Goal: Unclear

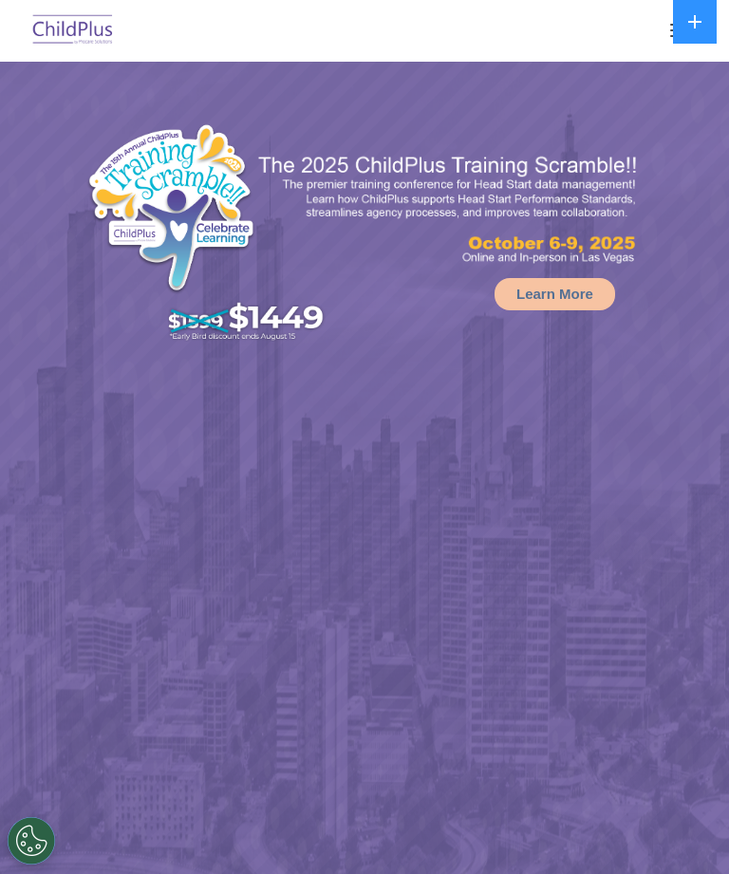
select select "MEDIUM"
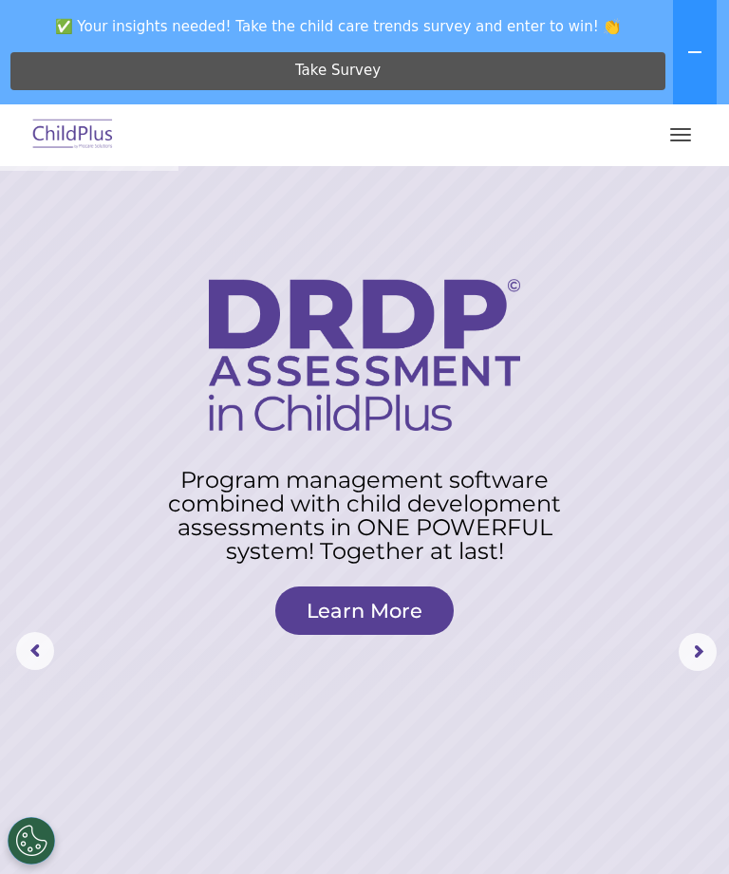
click at [688, 139] on button "button" at bounding box center [680, 135] width 40 height 30
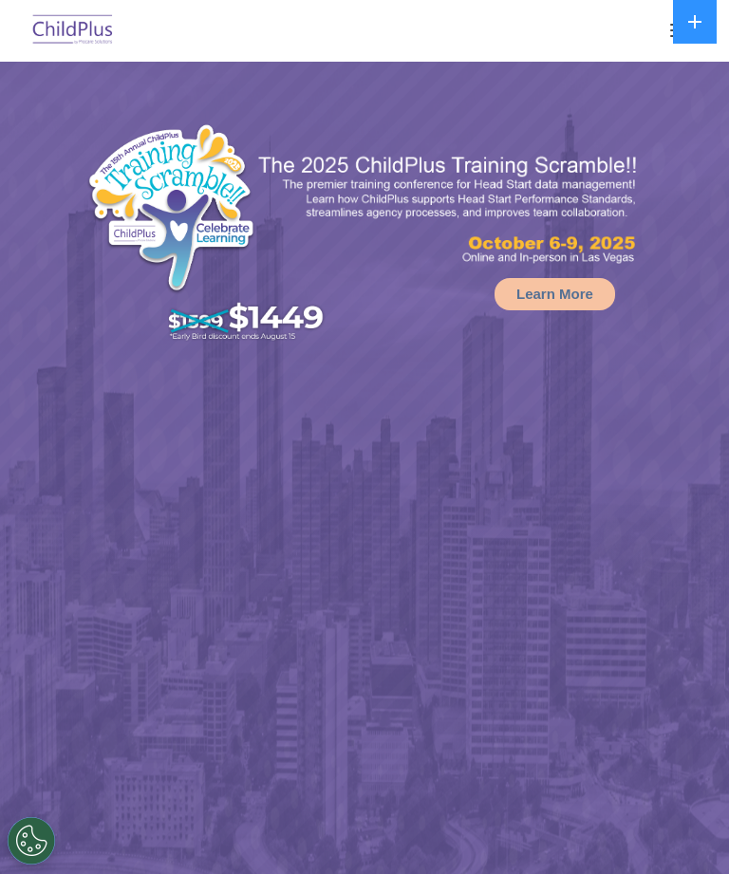
select select "MEDIUM"
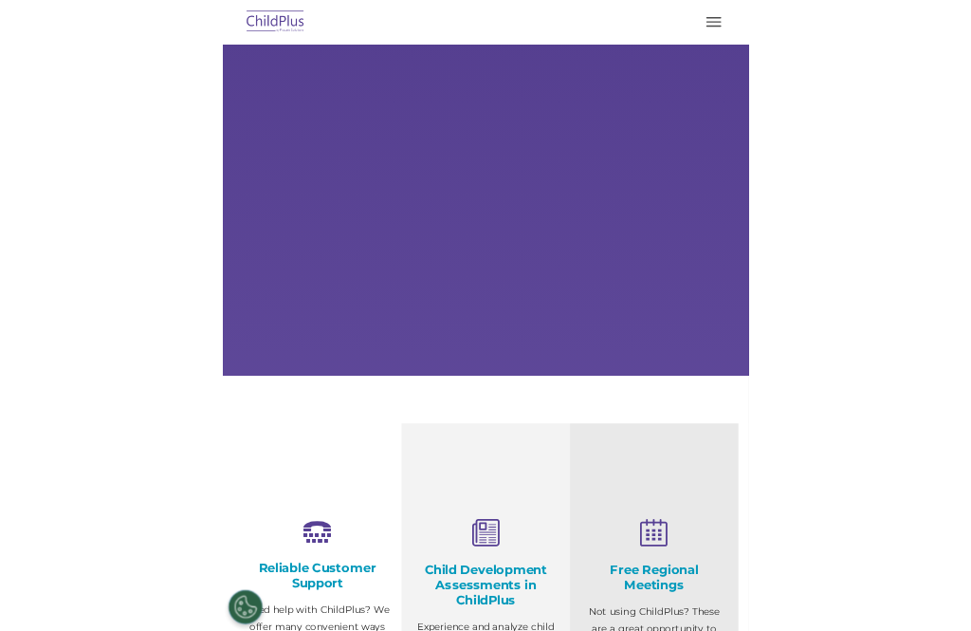
scroll to position [98, 0]
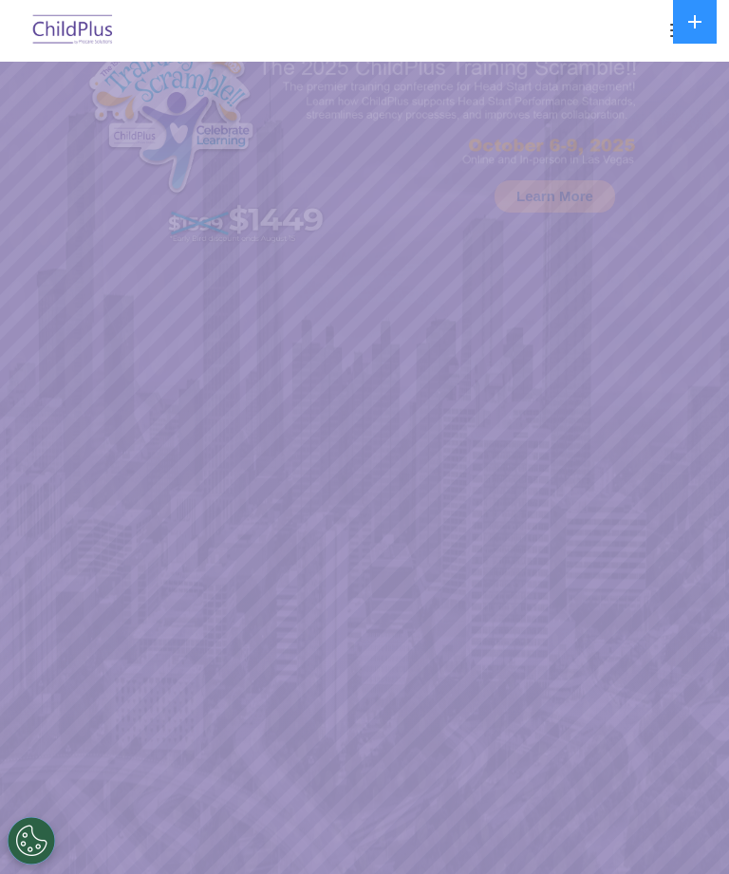
select select "MEDIUM"
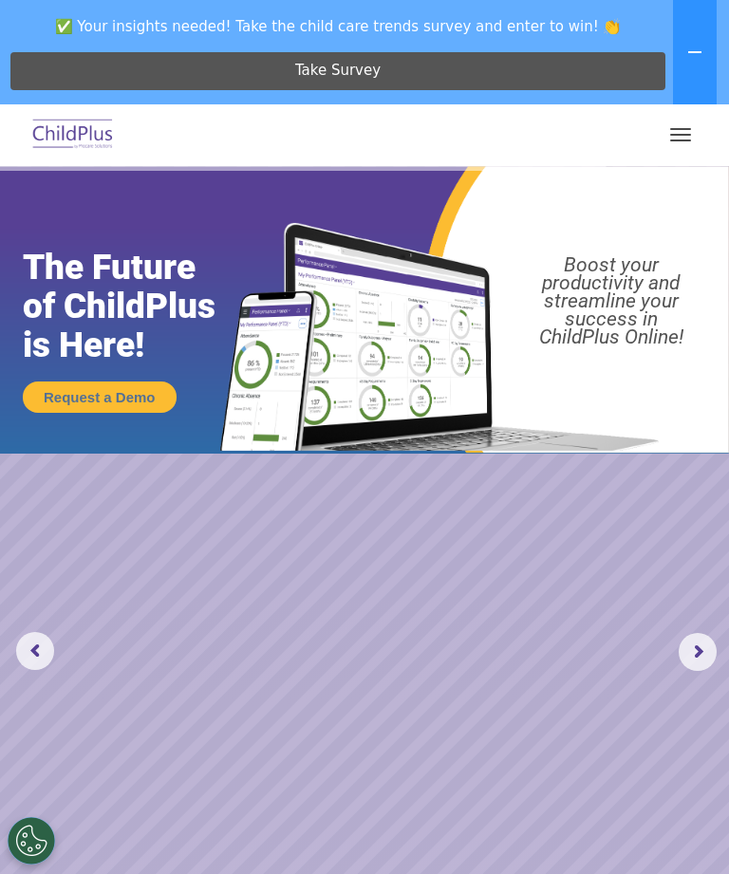
scroll to position [0, 0]
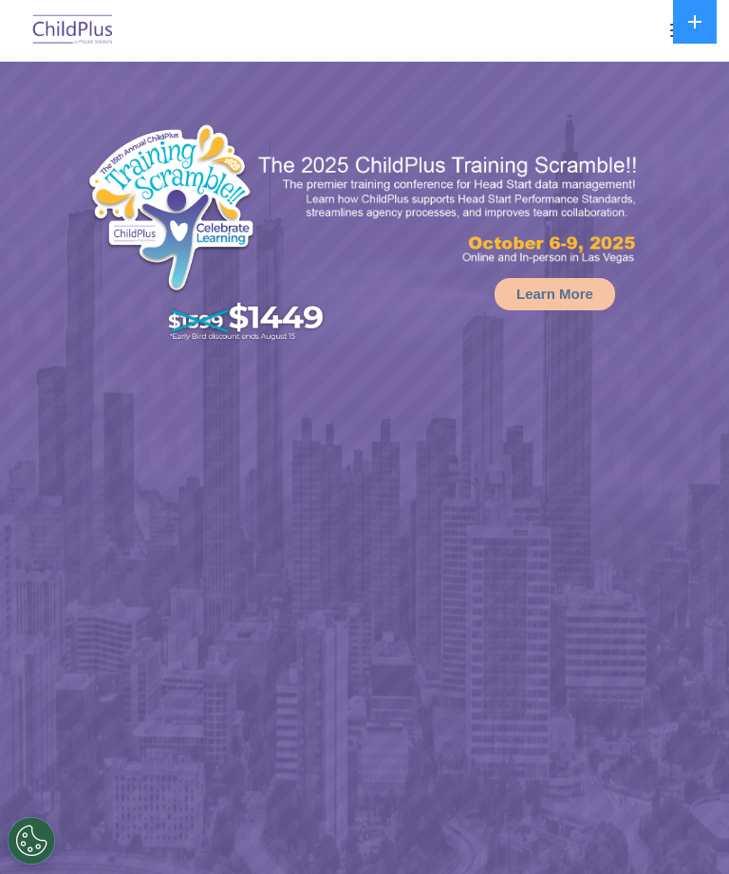
select select "MEDIUM"
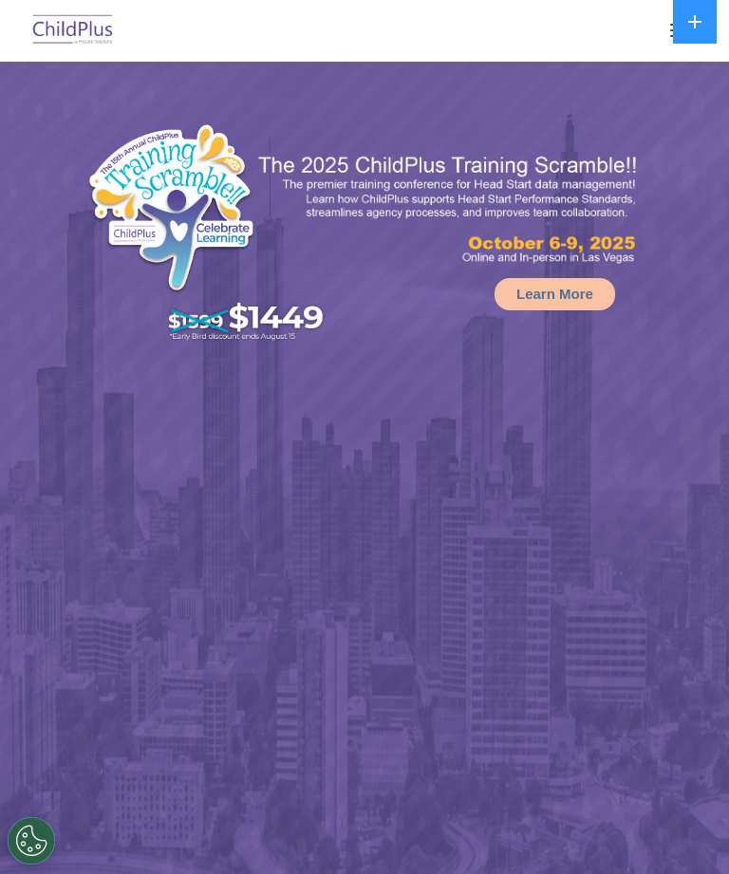
select select "MEDIUM"
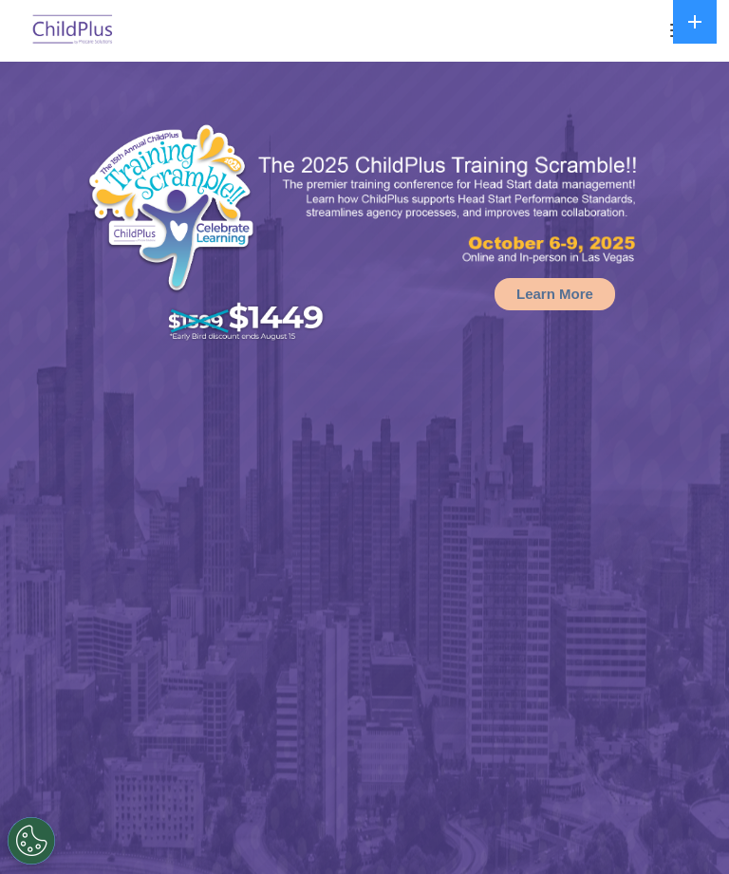
select select "MEDIUM"
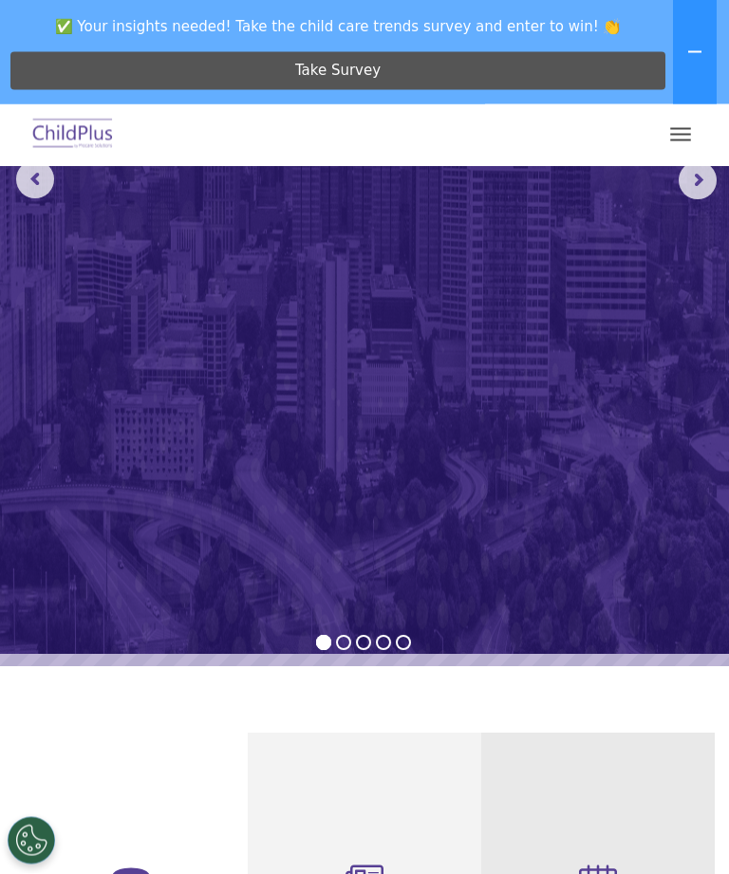
scroll to position [464, 0]
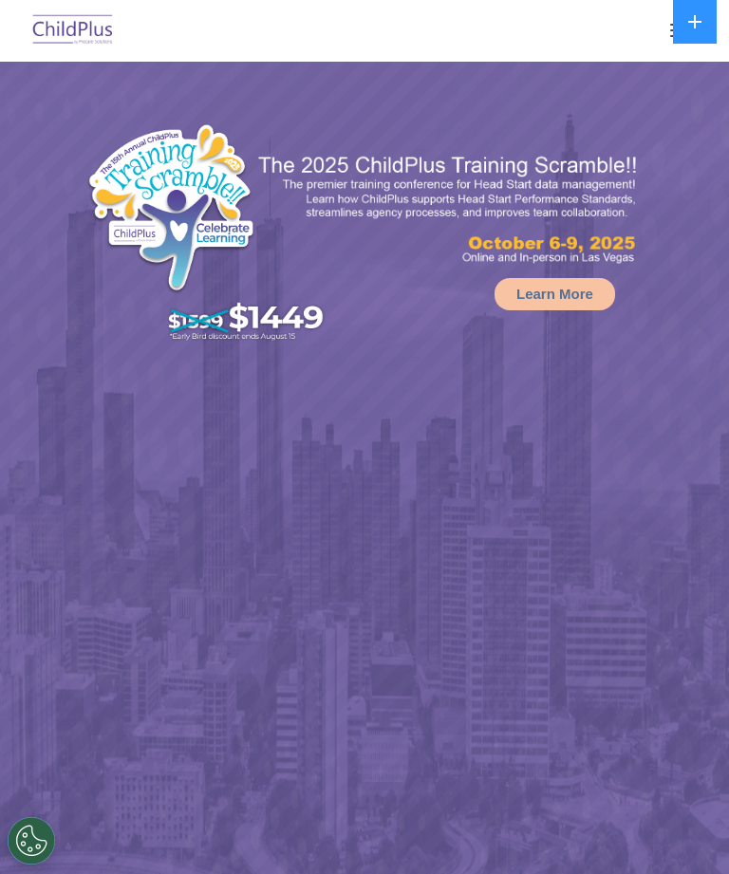
select select "MEDIUM"
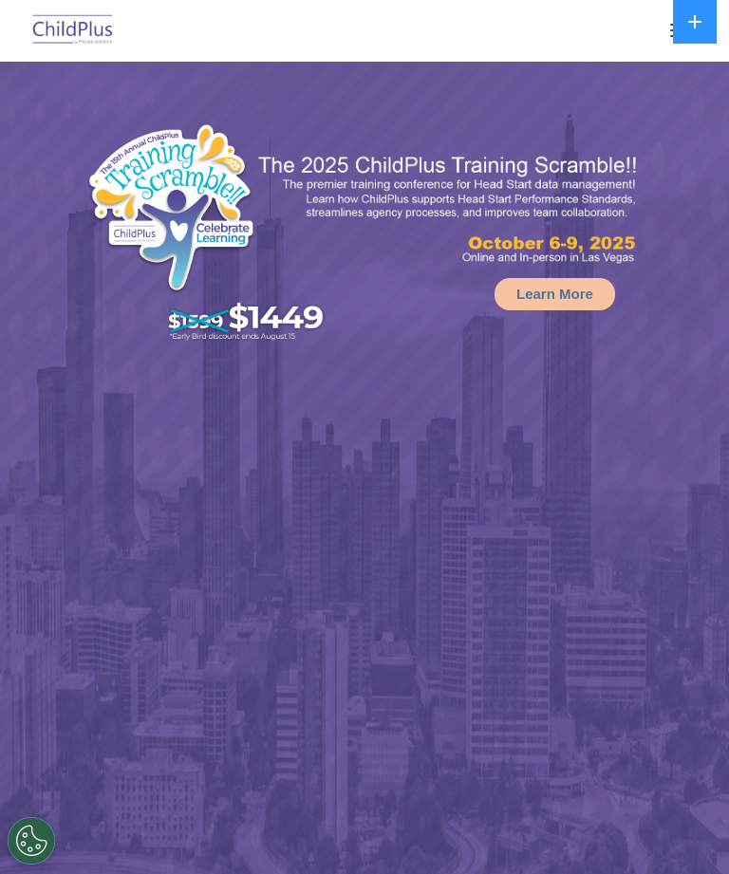
select select "MEDIUM"
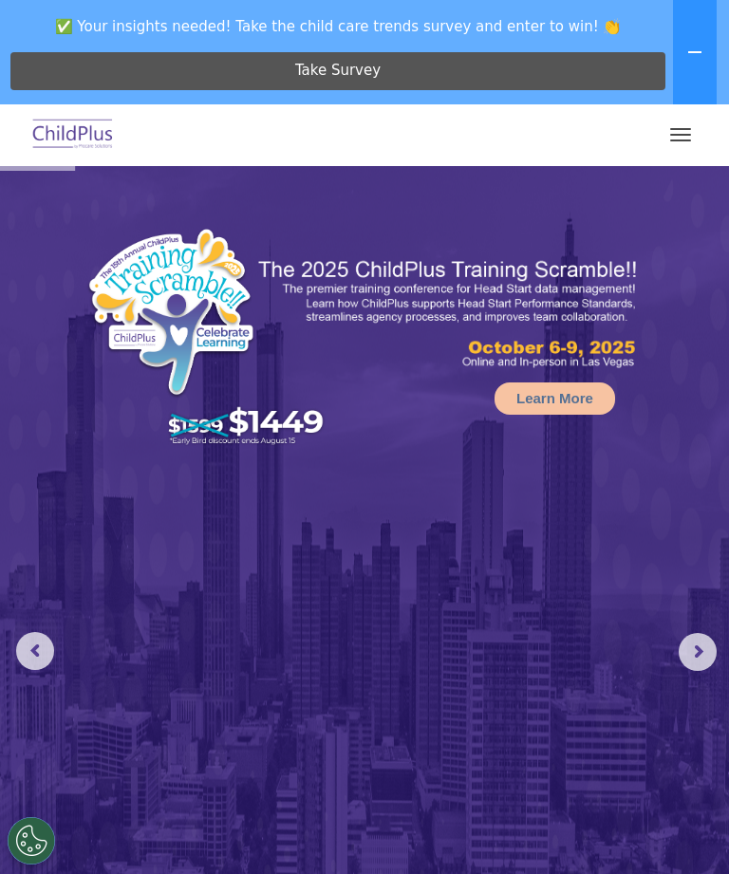
click at [664, 140] on button "button" at bounding box center [680, 135] width 40 height 30
